Goal: Information Seeking & Learning: Learn about a topic

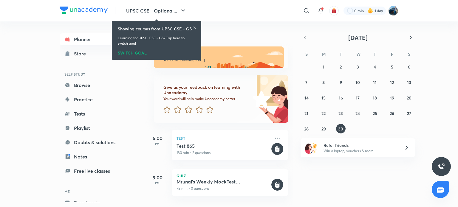
click at [193, 27] on icon at bounding box center [195, 28] width 4 height 4
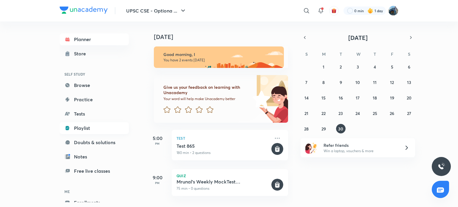
click at [96, 124] on link "Playlist" at bounding box center [94, 128] width 69 height 12
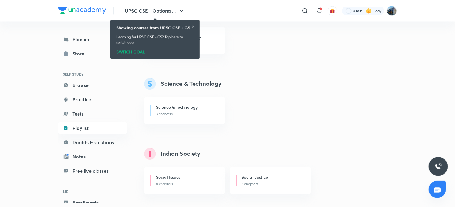
scroll to position [610, 0]
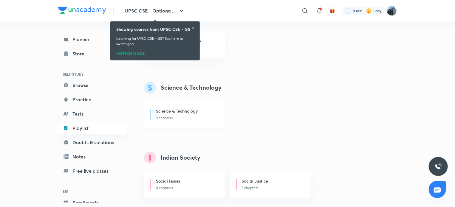
click at [189, 112] on h6 "Science & Technology" at bounding box center [177, 111] width 42 height 6
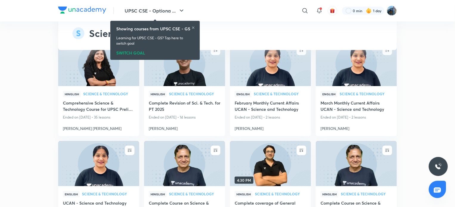
scroll to position [1088, 0]
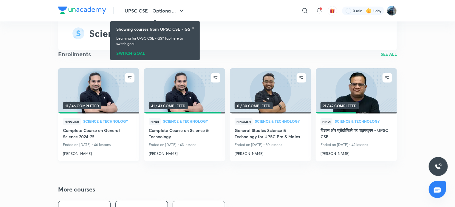
click at [114, 86] on img at bounding box center [98, 91] width 83 height 46
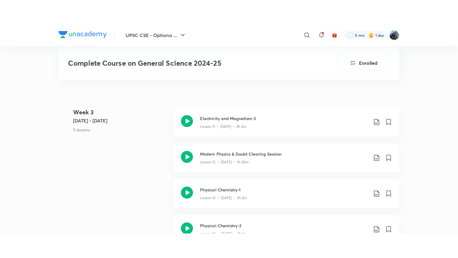
scroll to position [691, 0]
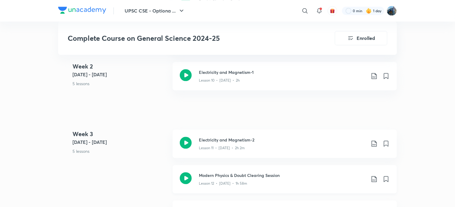
click at [302, 177] on h3 "Modern Physics & Doubt Clearing Session" at bounding box center [282, 175] width 167 height 6
